Goal: Find specific page/section: Find specific page/section

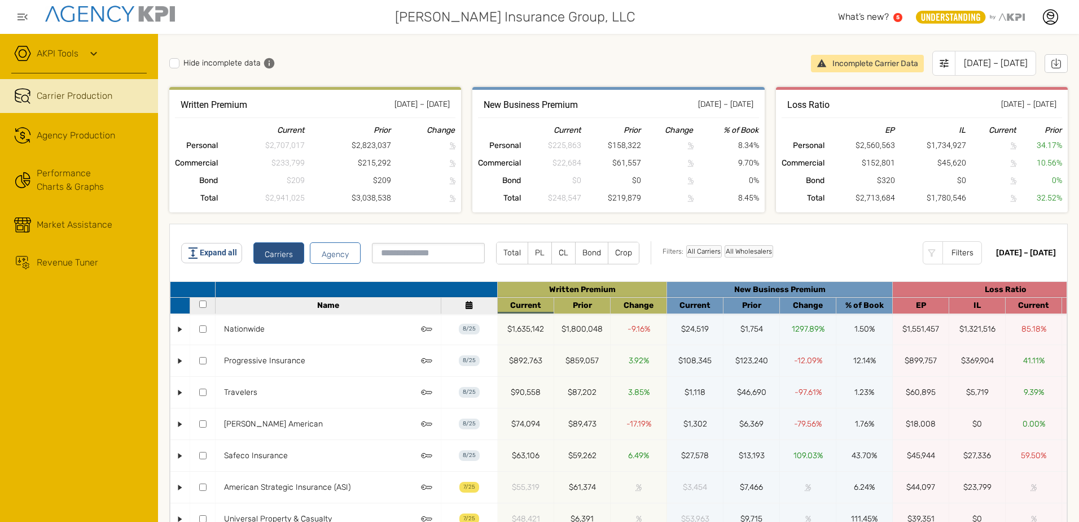
click at [614, 50] on div "Hide incomplete data Incomplete Carrier Data [DATE] – [DATE]" at bounding box center [618, 66] width 899 height 42
click at [820, 60] on div "Incomplete Carrier Data" at bounding box center [867, 63] width 113 height 17
click at [646, 53] on div "Hide incomplete data Incomplete Carrier Data [DATE] – [DATE]" at bounding box center [618, 66] width 899 height 42
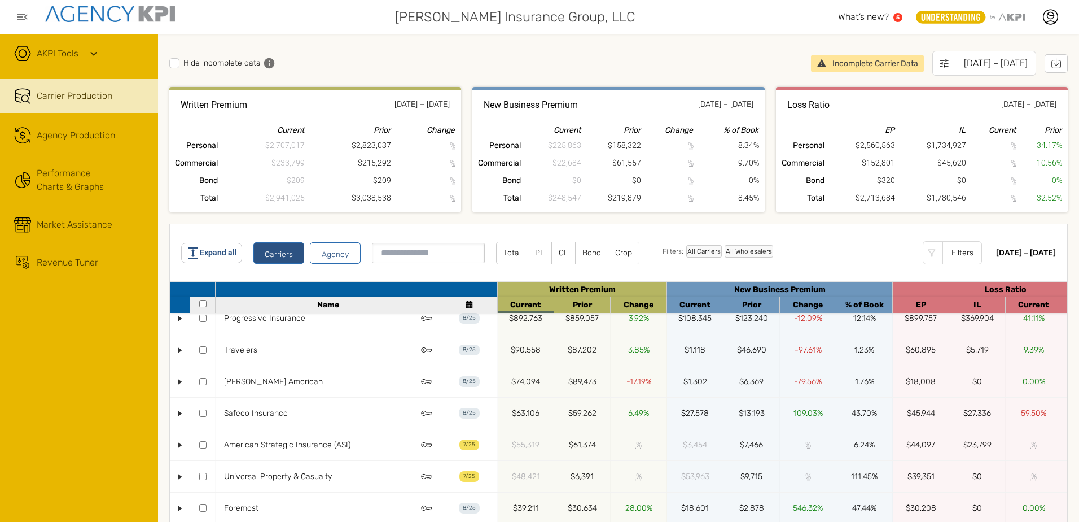
drag, startPoint x: 834, startPoint y: 261, endPoint x: 833, endPoint y: 255, distance: 5.7
click at [834, 261] on div "Filters: All Carriers All Wholesalers Filters" at bounding box center [818, 252] width 334 height 23
click at [178, 65] on span at bounding box center [174, 63] width 10 height 10
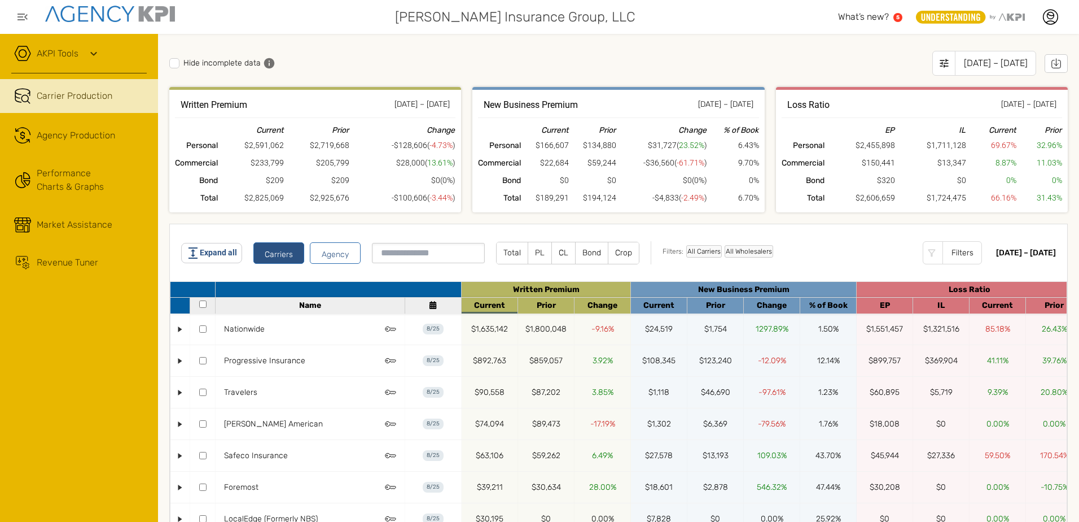
click at [178, 65] on span at bounding box center [174, 63] width 10 height 10
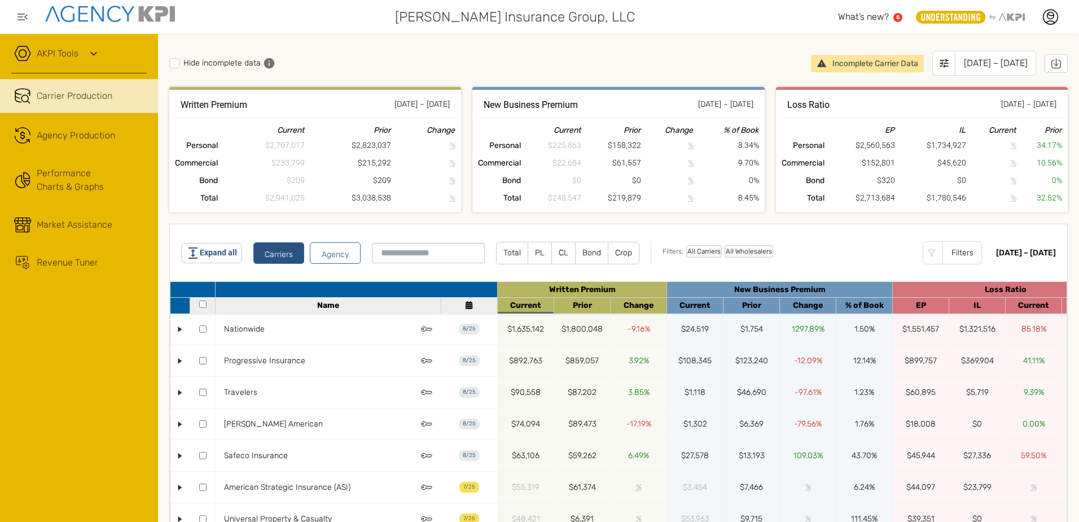
click at [179, 64] on label "Hide incomplete data" at bounding box center [214, 63] width 91 height 10
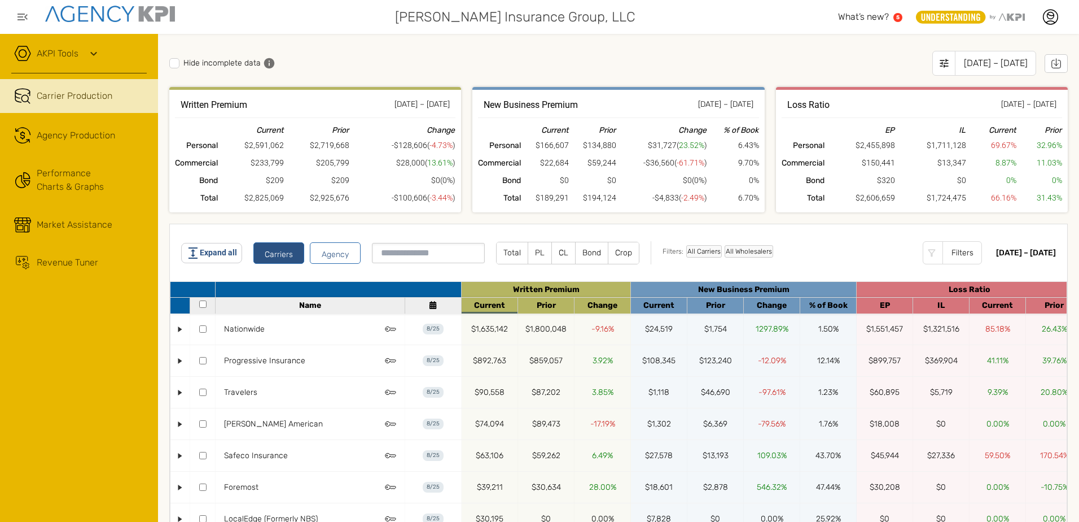
click at [180, 61] on label "Hide incomplete data" at bounding box center [214, 63] width 91 height 10
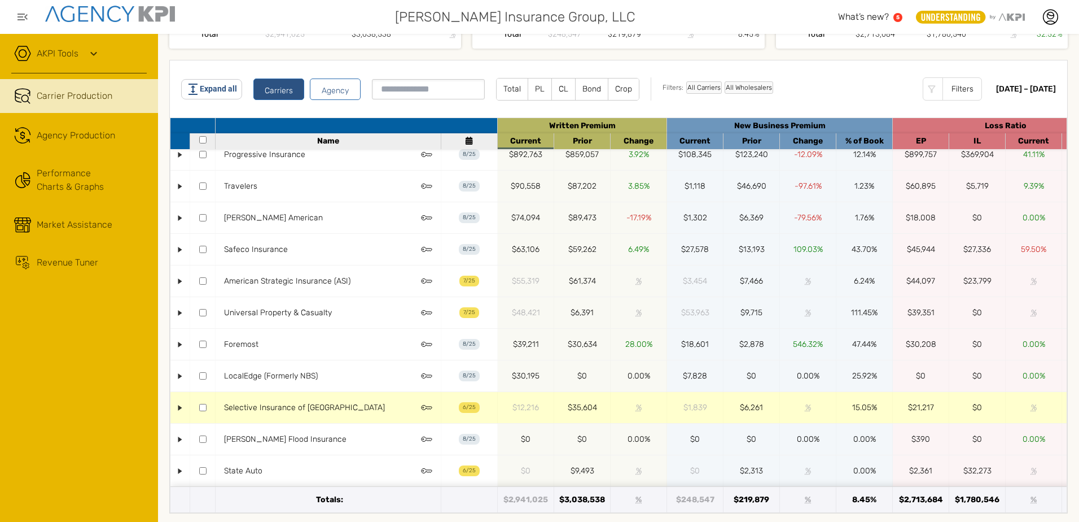
scroll to position [167, 0]
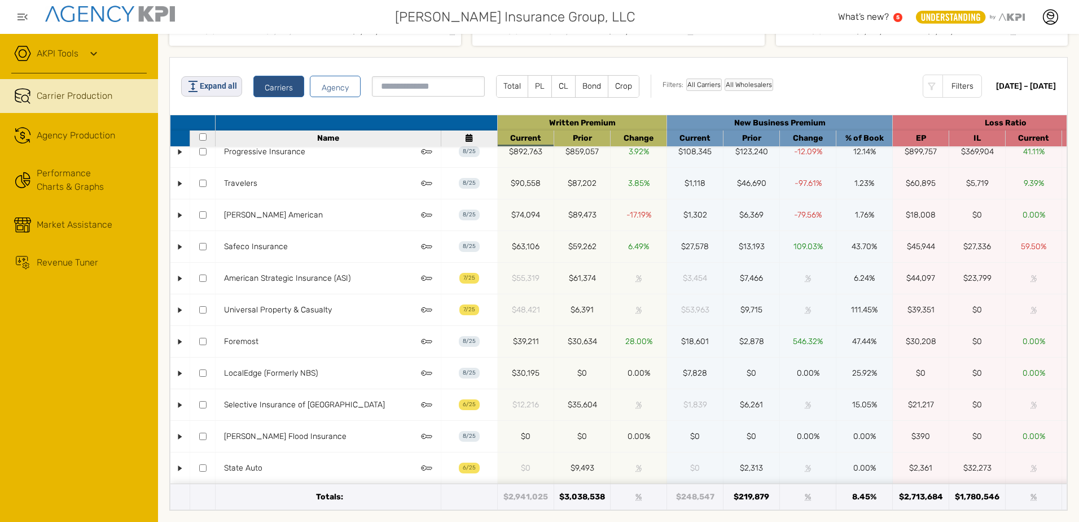
click at [212, 84] on span "Expand all" at bounding box center [218, 86] width 37 height 12
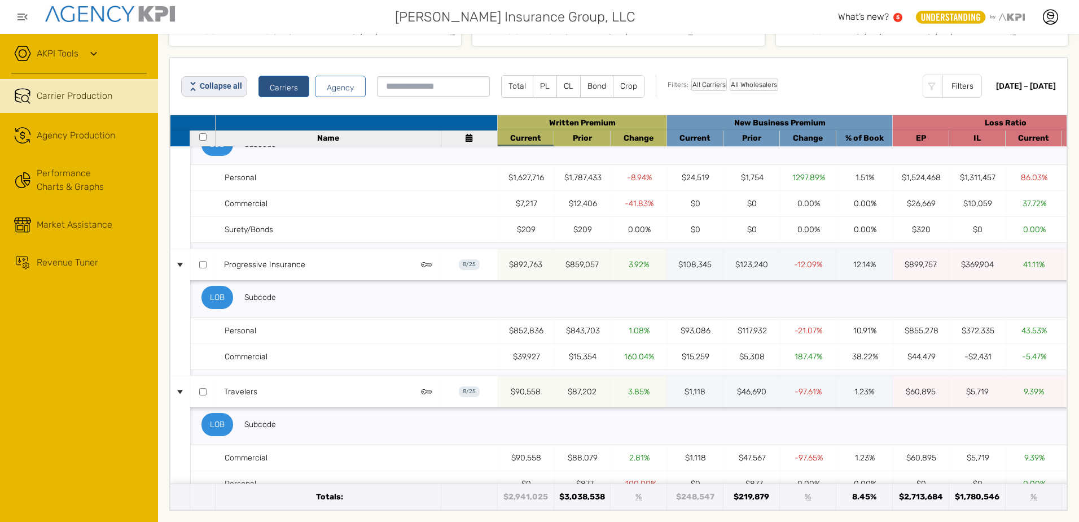
click at [212, 84] on span "Collapse all" at bounding box center [221, 86] width 42 height 12
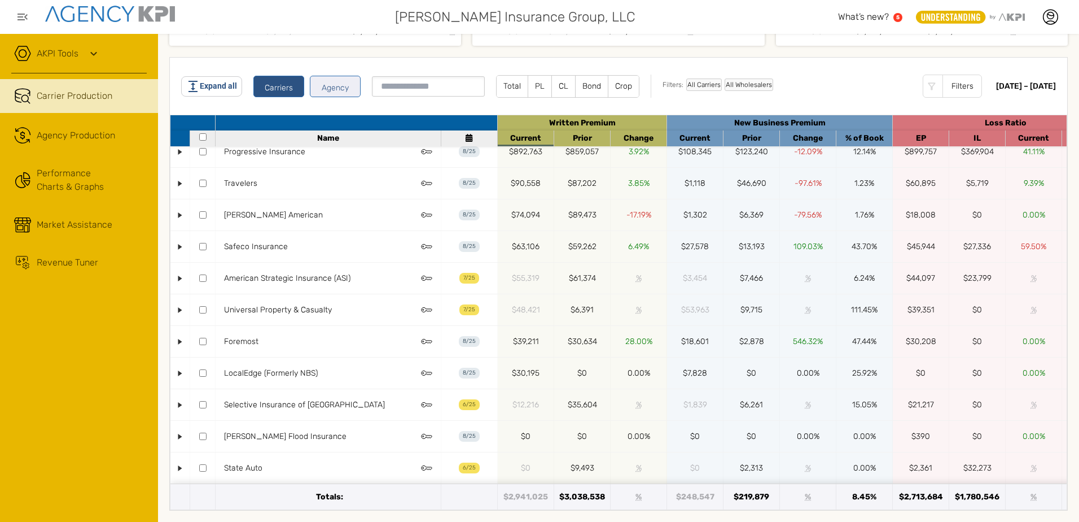
click at [334, 87] on button "Agency" at bounding box center [335, 86] width 51 height 21
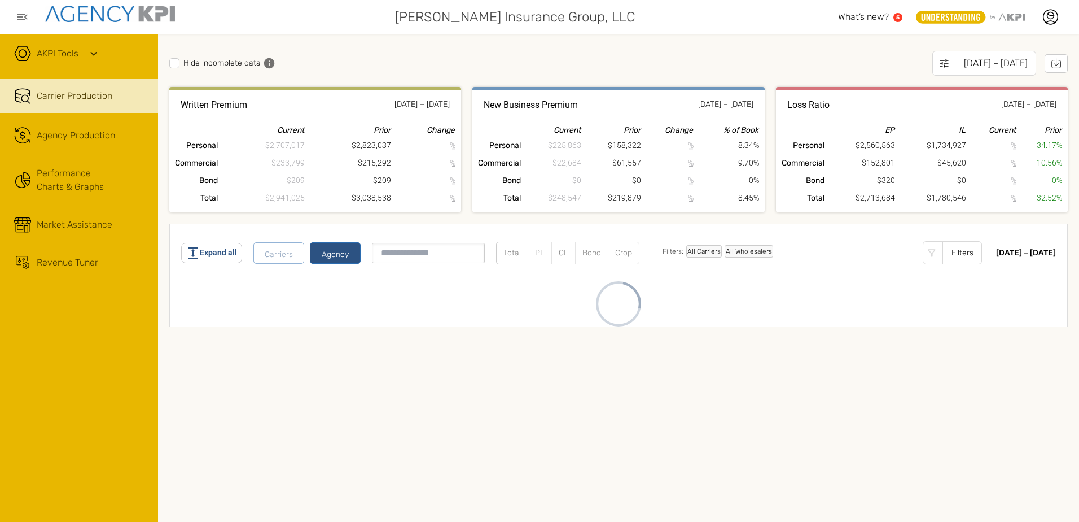
scroll to position [0, 0]
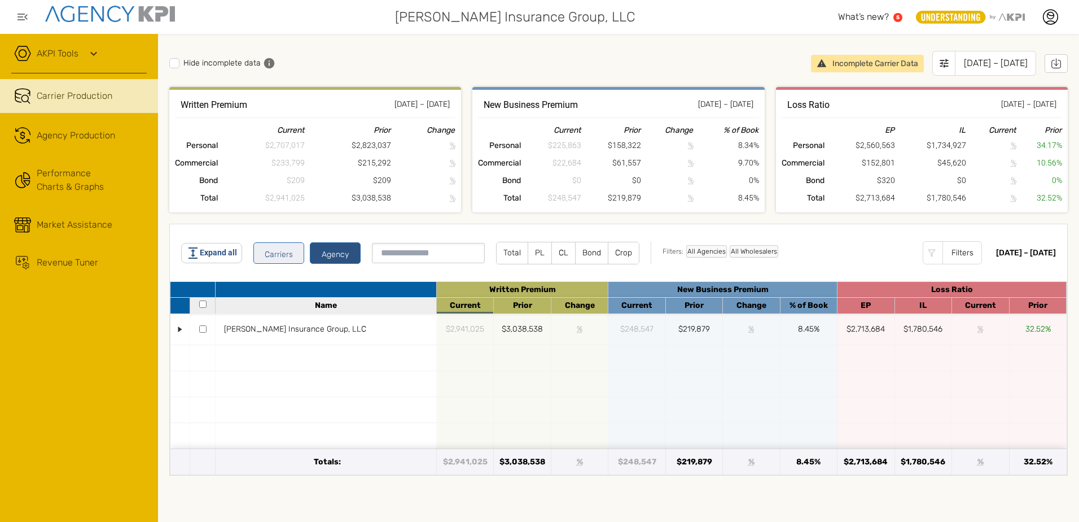
click at [275, 253] on button "Carriers" at bounding box center [278, 252] width 51 height 21
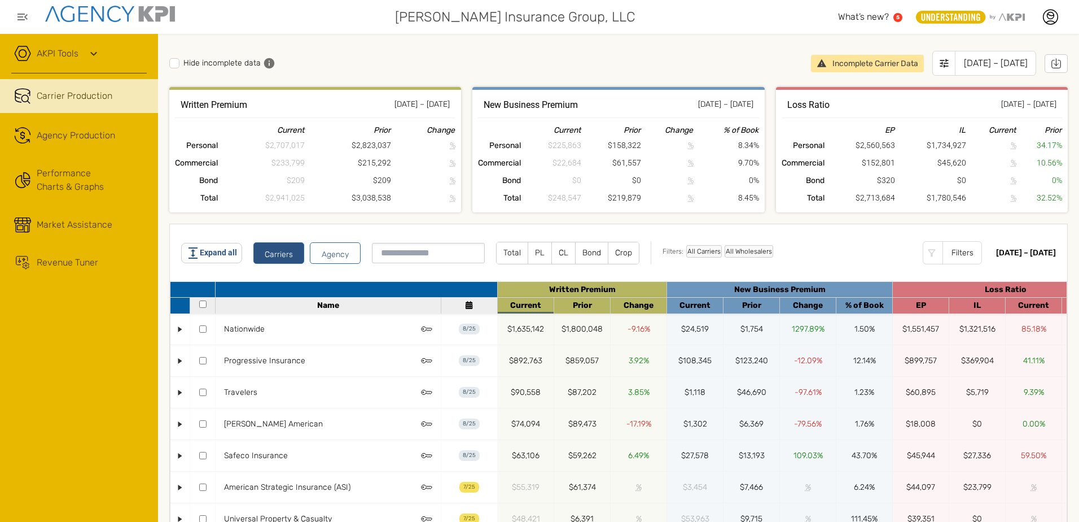
click at [370, 50] on div "Hide incomplete data Incomplete Carrier Data [DATE] – [DATE]" at bounding box center [618, 66] width 899 height 42
